Goal: Book appointment/travel/reservation

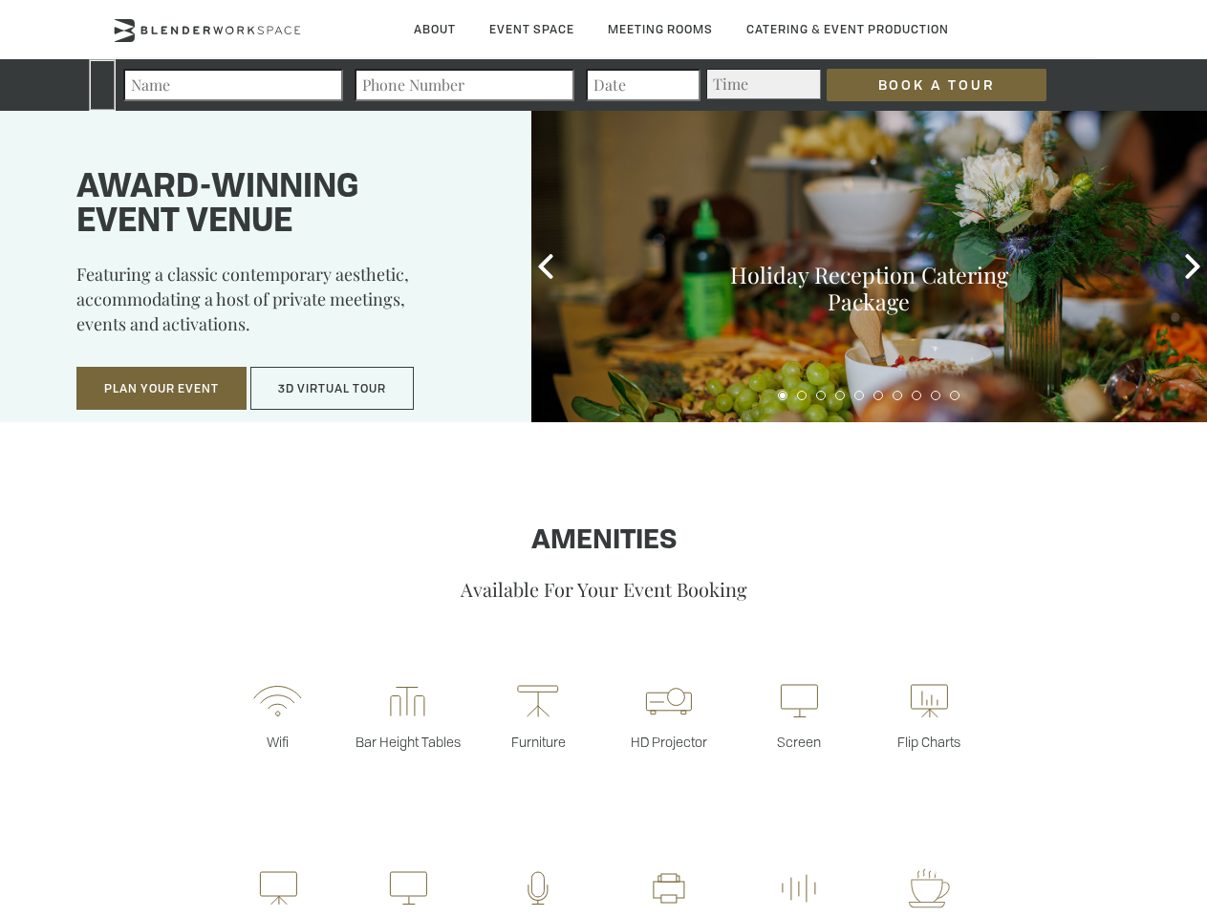
click at [921, 85] on input "Book a Tour" at bounding box center [937, 85] width 220 height 32
click at [161, 389] on button "Plan Your Event" at bounding box center [161, 389] width 170 height 44
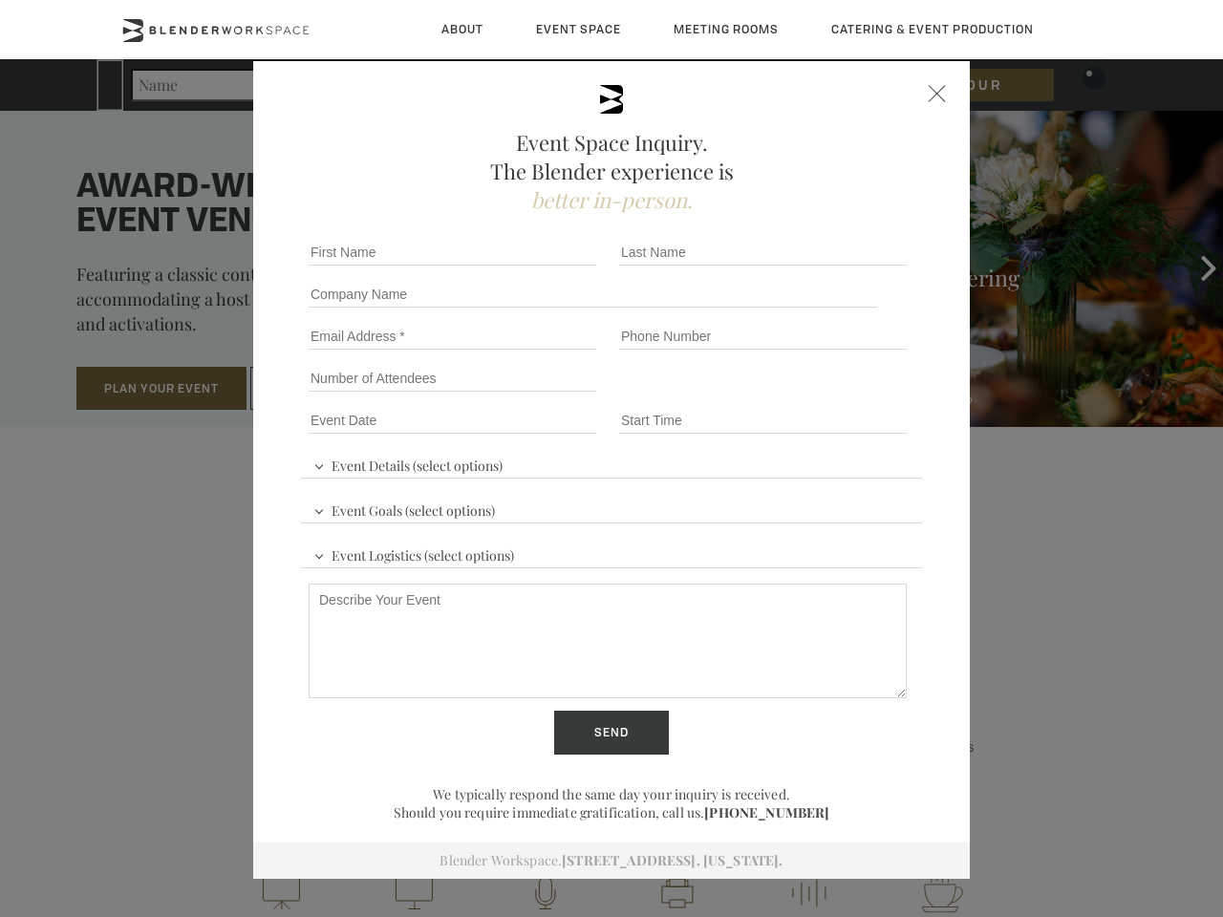
click at [333, 389] on input "Number of Attendees" at bounding box center [453, 378] width 288 height 27
click at [546, 267] on div "First name *" at bounding box center [456, 252] width 311 height 42
click at [1192, 267] on div "Event Space Inquiry. The Blender experience is better in-person. Event Details …" at bounding box center [611, 458] width 1223 height 917
click at [783, 396] on fieldset "Number of Attendees Budget Range" at bounding box center [611, 378] width 621 height 42
click at [802, 396] on fieldset "Number of Attendees Budget Range" at bounding box center [611, 378] width 621 height 42
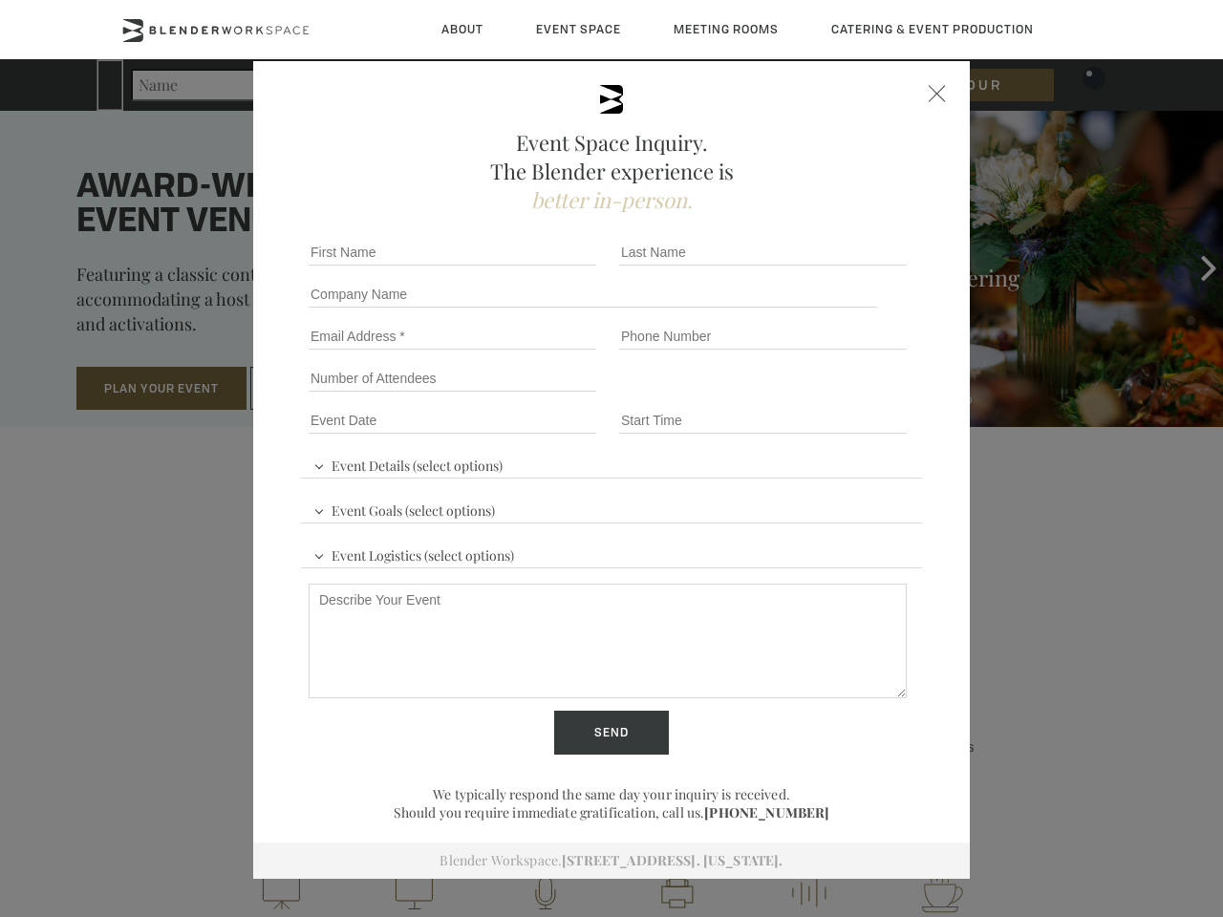
click at [821, 396] on fieldset "Number of Attendees Budget Range" at bounding box center [611, 378] width 621 height 42
